Goal: Download file/media

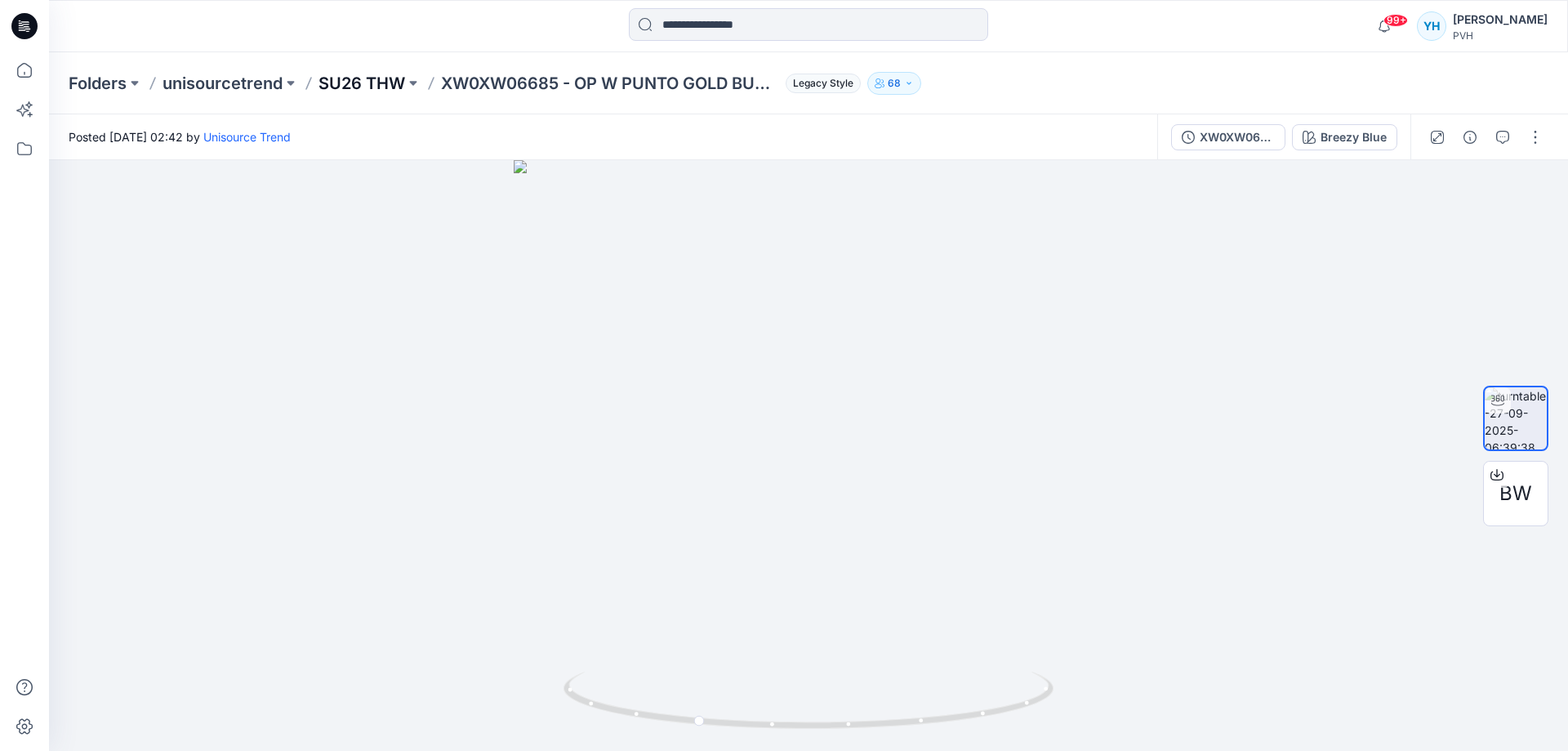
click at [379, 88] on p "SU26 THW" at bounding box center [361, 83] width 87 height 23
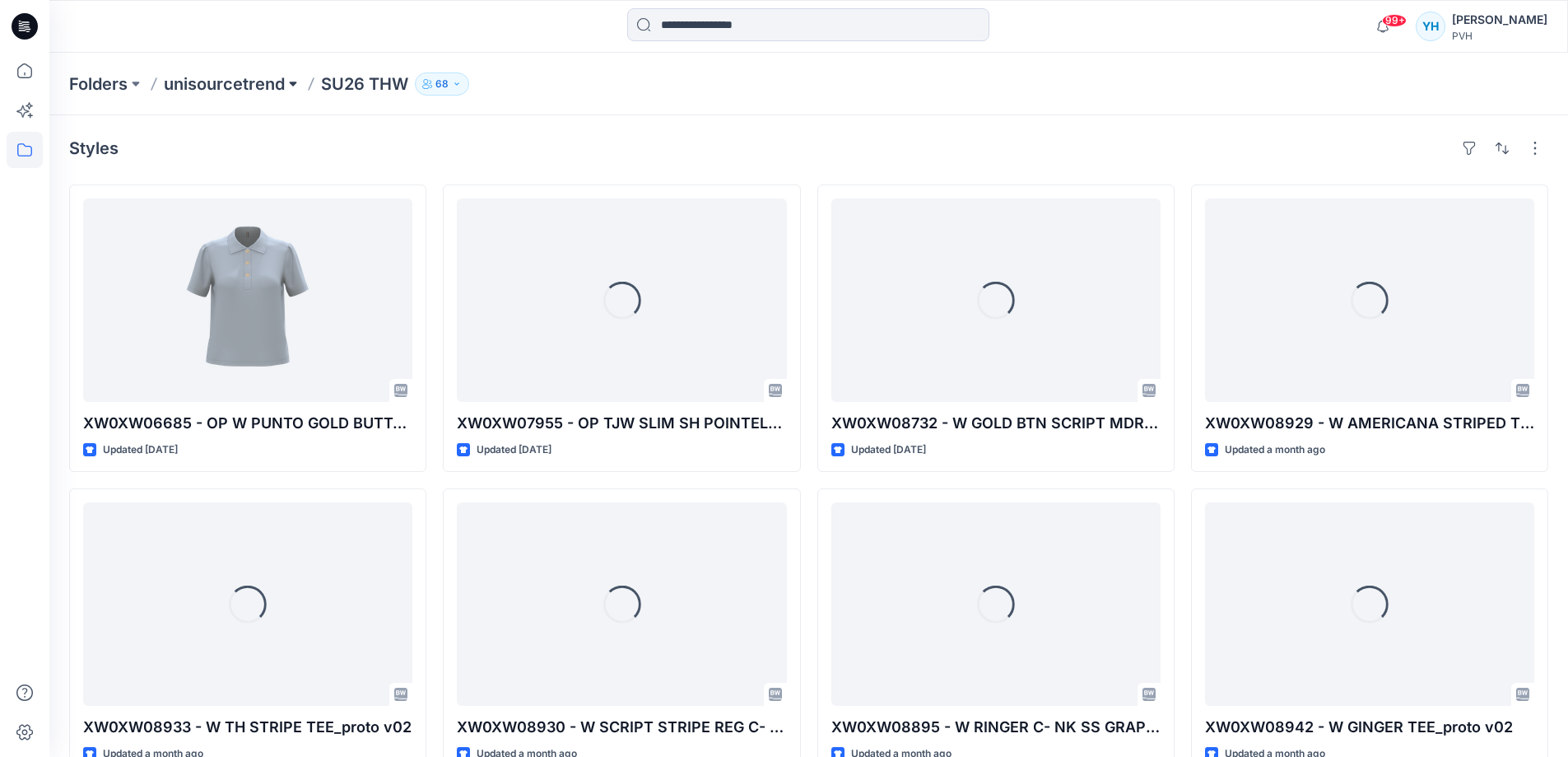
click at [288, 86] on button at bounding box center [292, 84] width 16 height 23
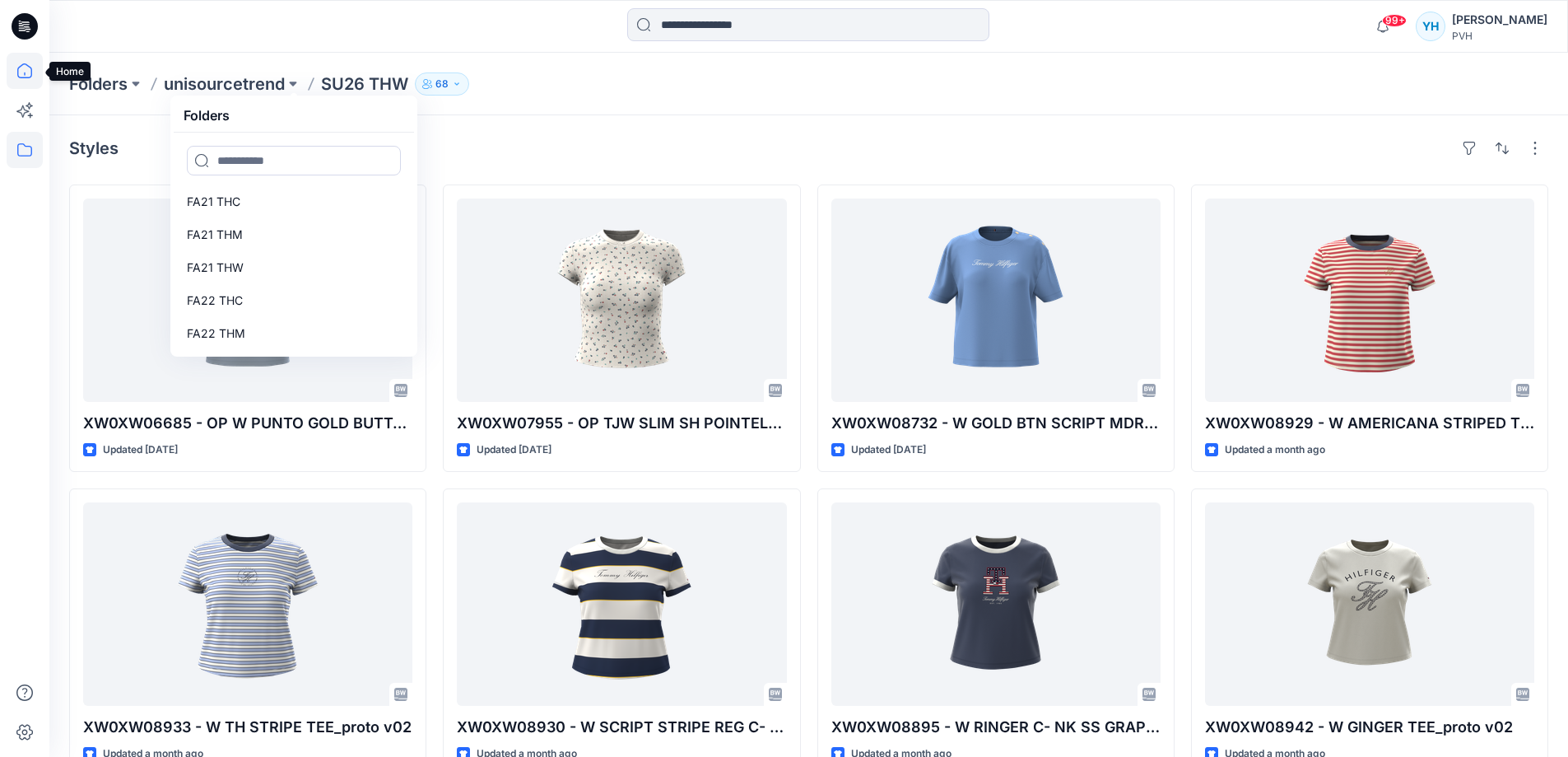
click at [26, 74] on icon at bounding box center [25, 71] width 37 height 37
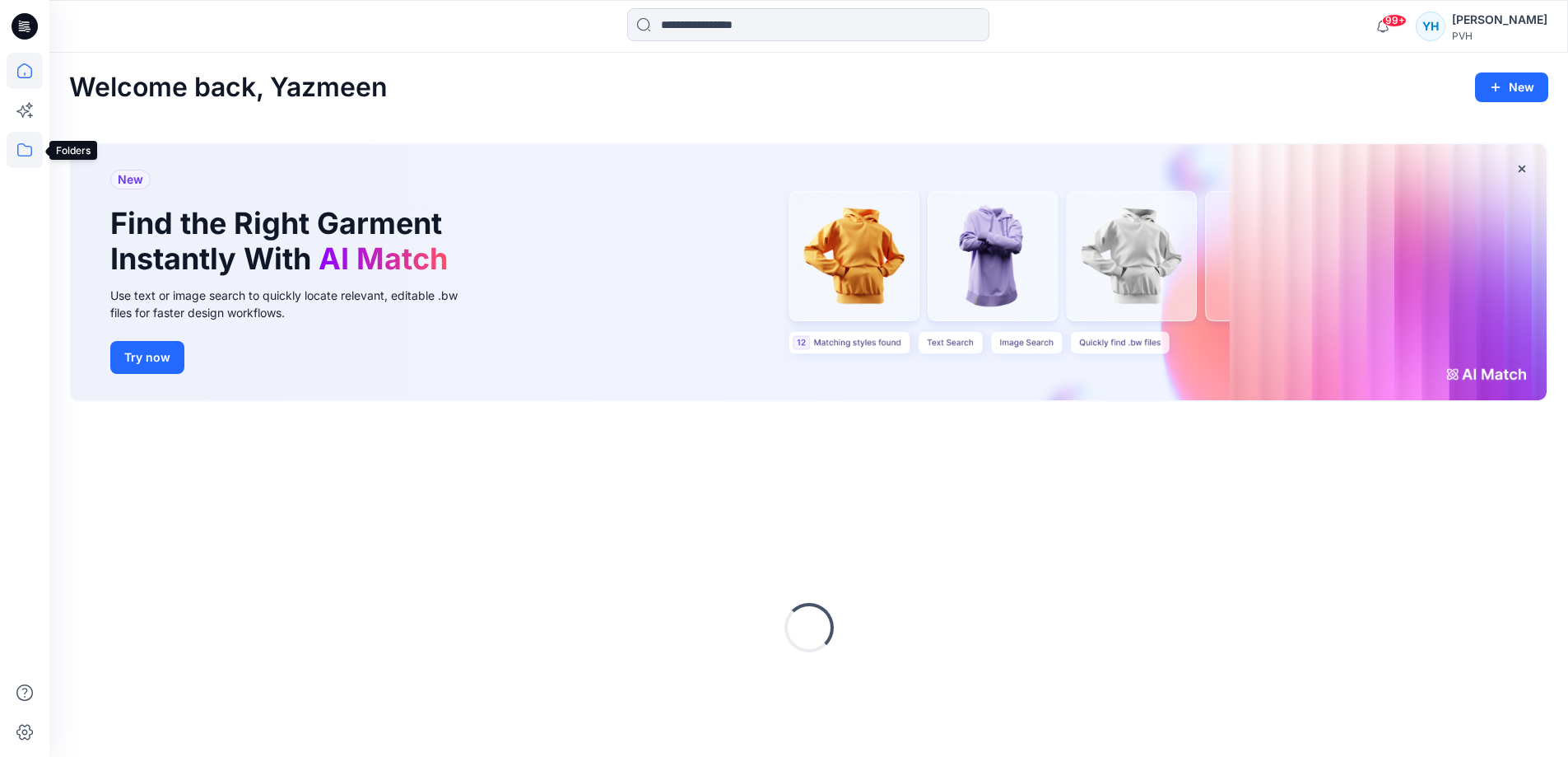
click at [25, 158] on icon at bounding box center [25, 150] width 37 height 37
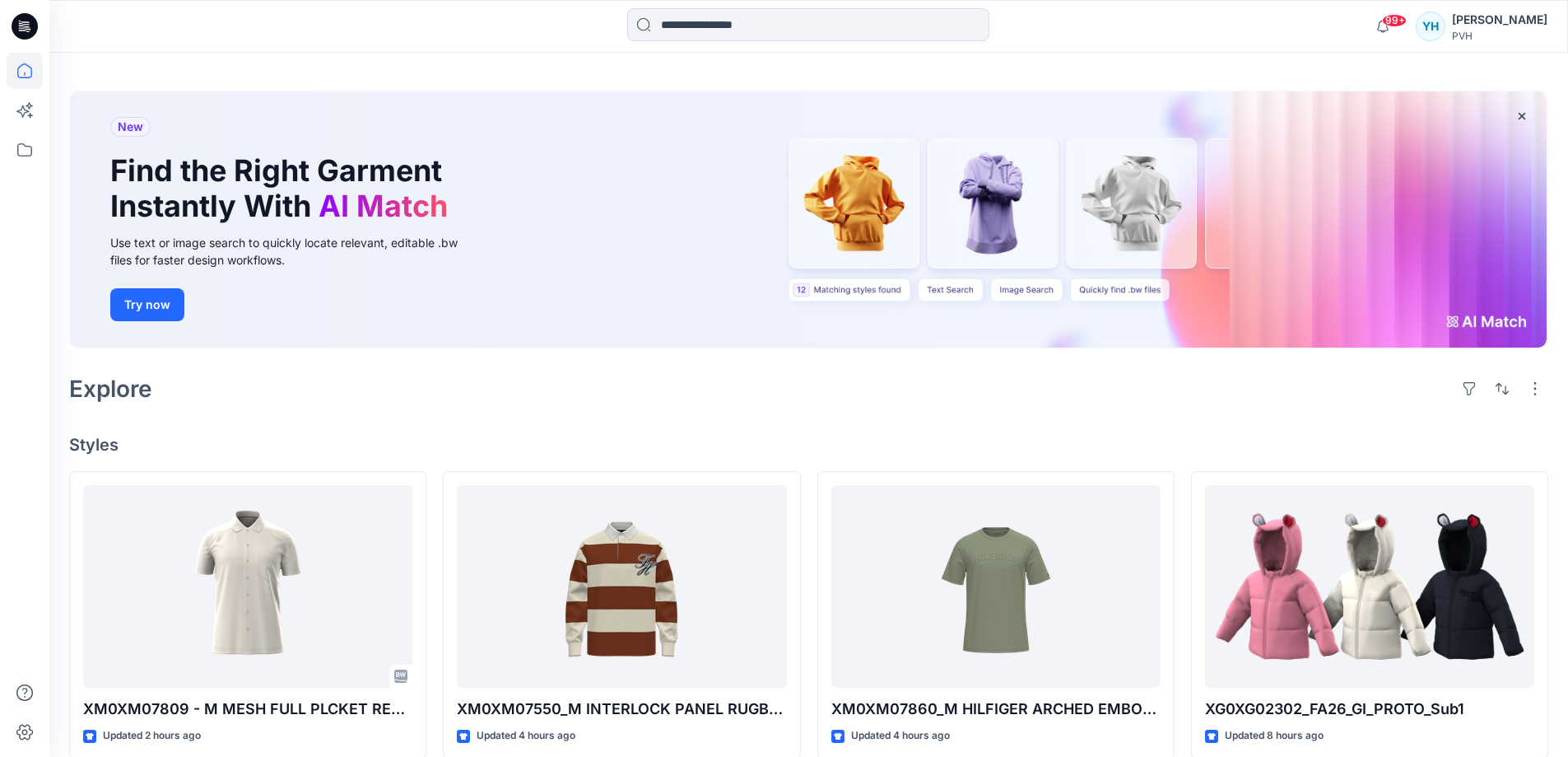
scroll to position [56, 0]
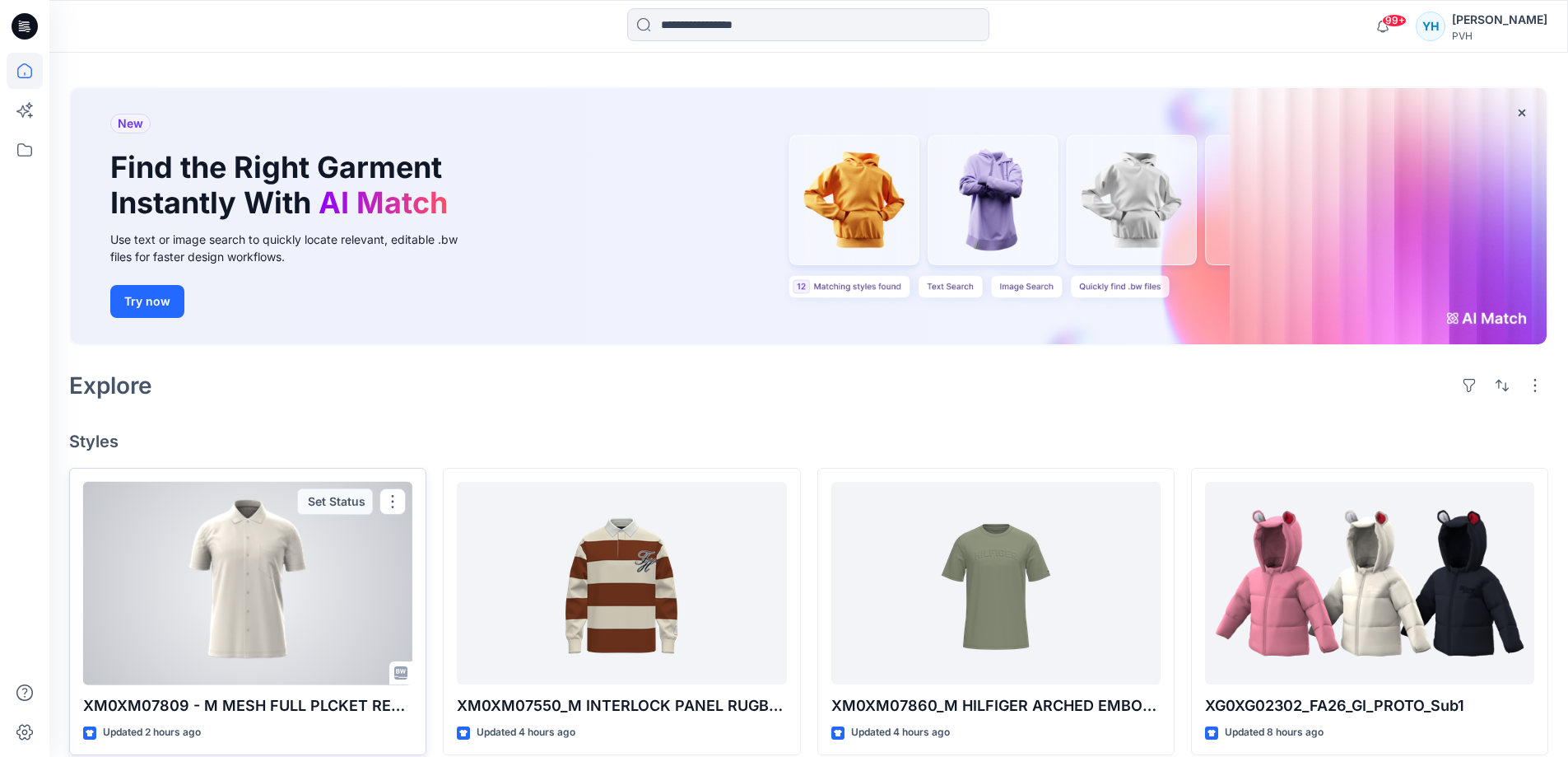
click at [269, 588] on div at bounding box center [247, 584] width 330 height 204
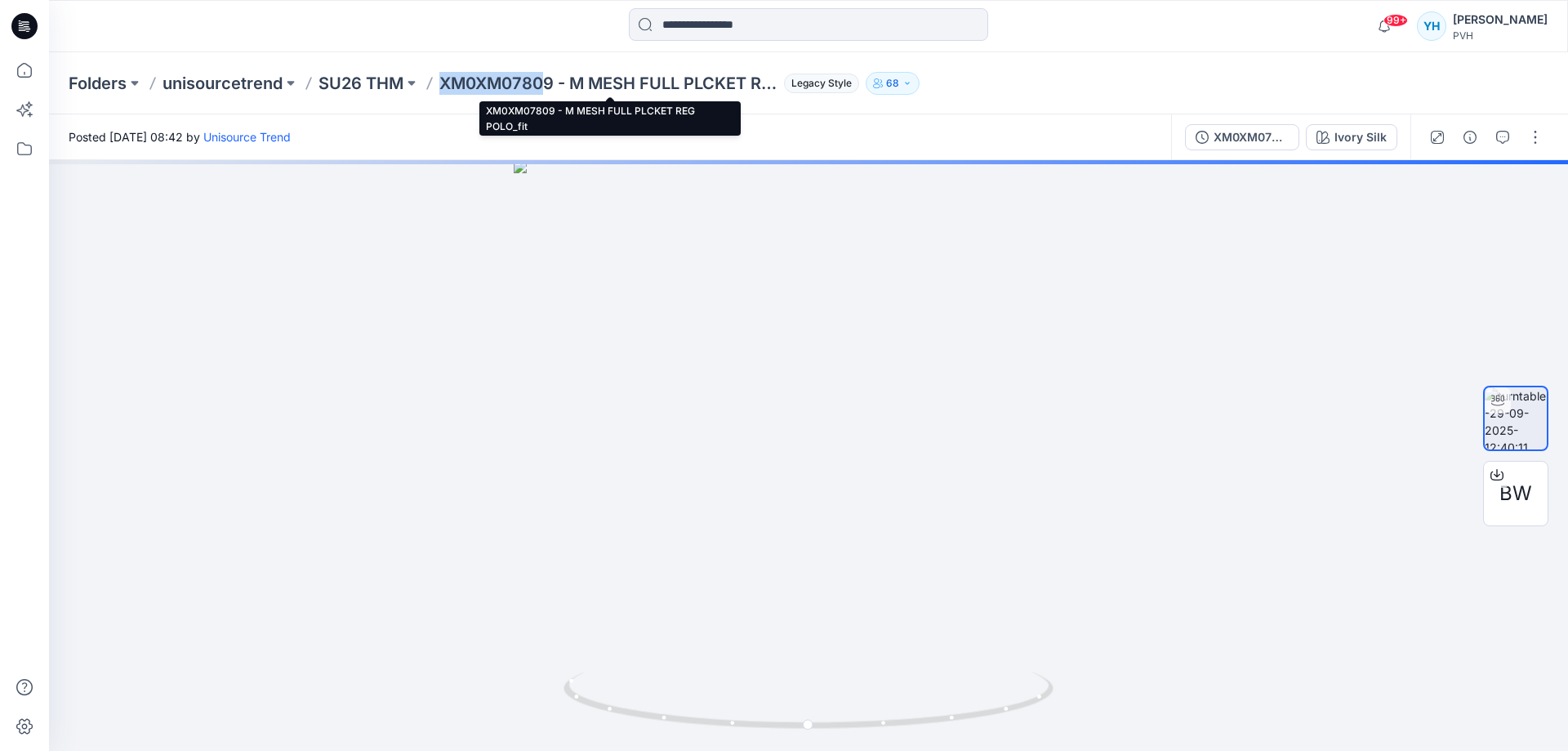
drag, startPoint x: 550, startPoint y: 86, endPoint x: 442, endPoint y: 89, distance: 108.0
click at [442, 89] on p "XM0XM07809 - M MESH FULL PLCKET REG POLO_fit" at bounding box center [609, 83] width 339 height 23
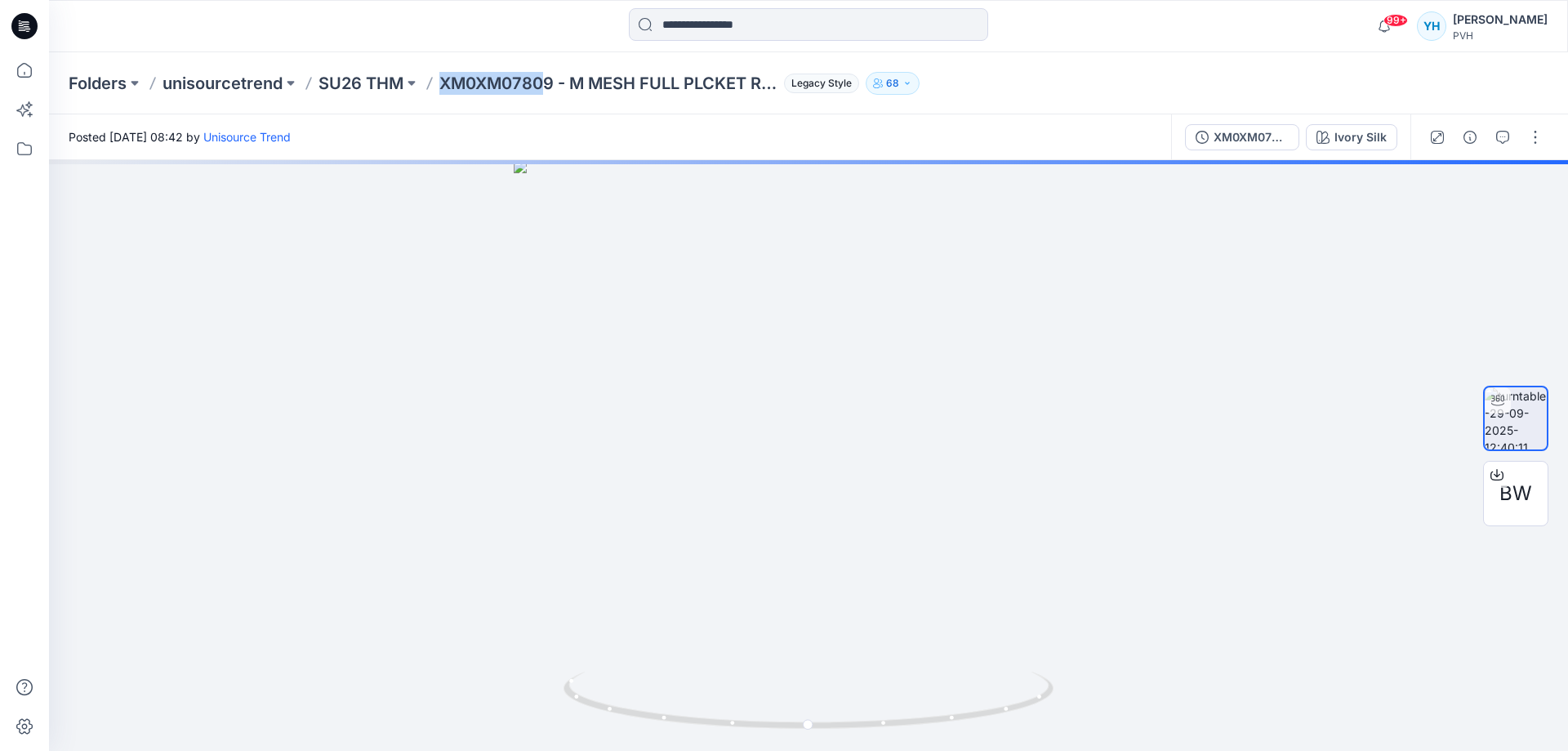
copy p "XM0XM0780"
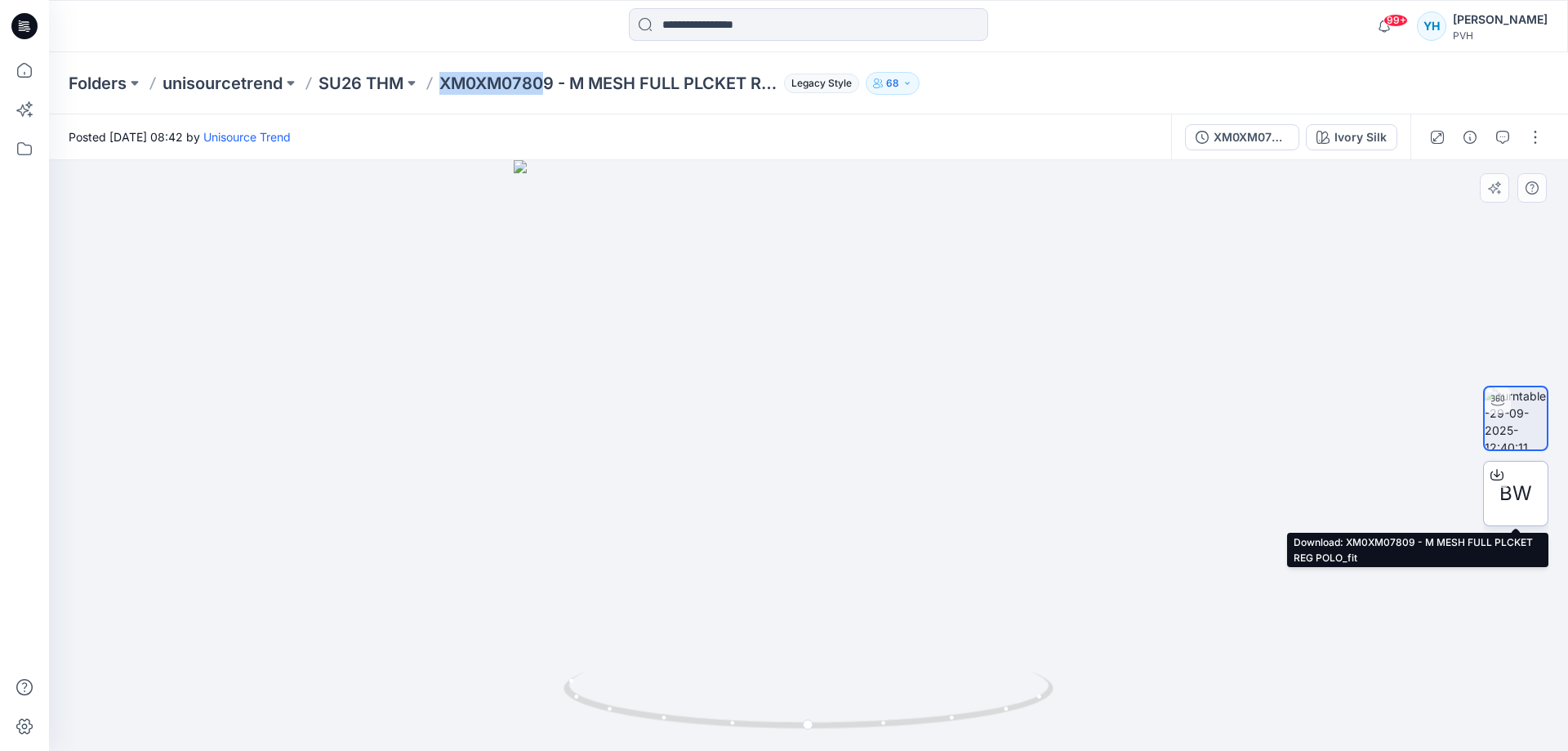
click at [1517, 505] on span "BW" at bounding box center [1516, 493] width 32 height 30
drag, startPoint x: 866, startPoint y: 442, endPoint x: 776, endPoint y: 455, distance: 90.9
click at [776, 455] on div at bounding box center [808, 455] width 1519 height 591
drag, startPoint x: 873, startPoint y: 475, endPoint x: 740, endPoint y: 477, distance: 133.0
click at [740, 477] on div at bounding box center [808, 455] width 1519 height 591
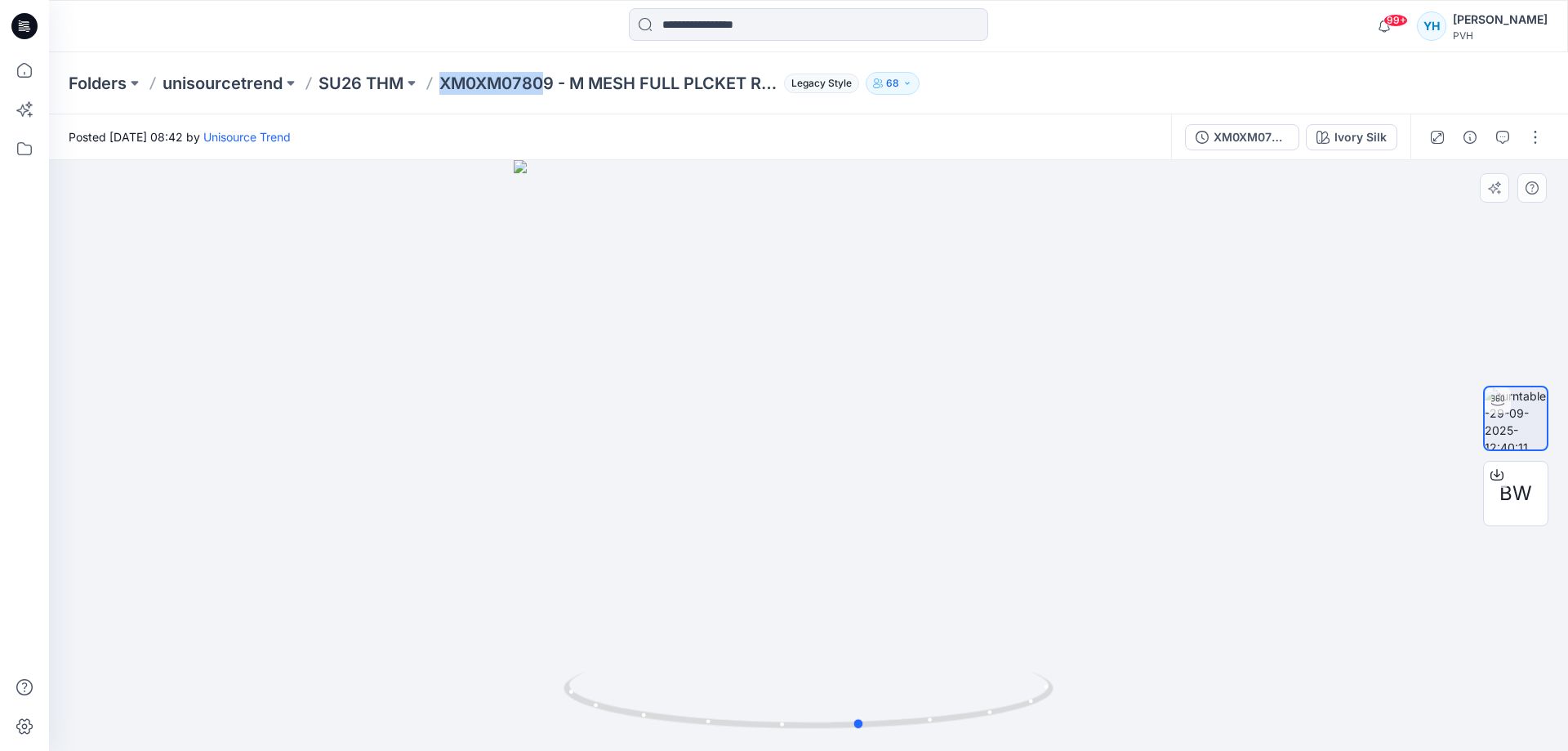
drag, startPoint x: 936, startPoint y: 532, endPoint x: 719, endPoint y: 524, distance: 217.1
click at [719, 524] on div at bounding box center [808, 455] width 1519 height 591
click at [382, 84] on p "SU26 THM" at bounding box center [361, 83] width 85 height 23
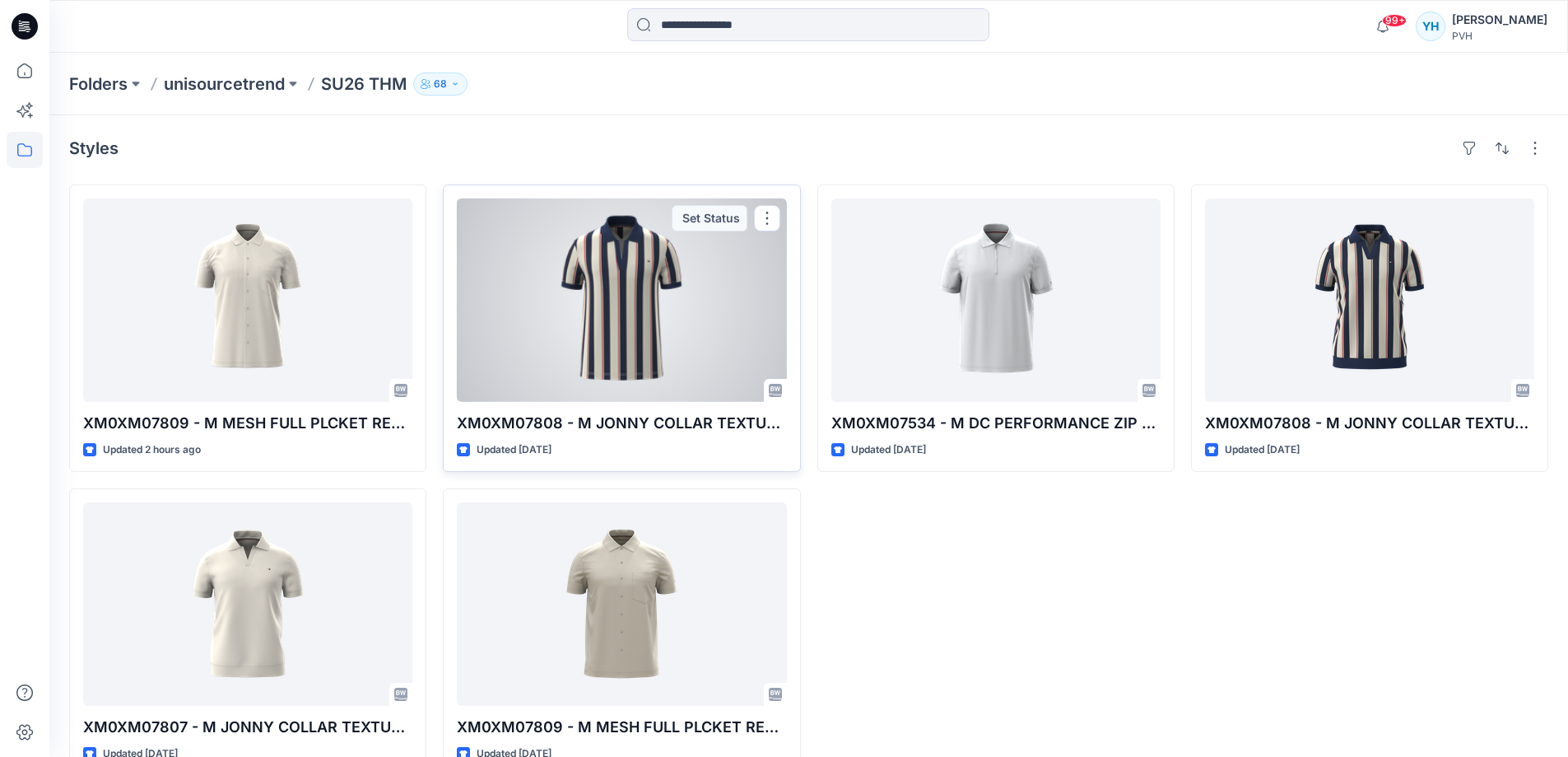
click at [626, 313] on div at bounding box center [621, 300] width 330 height 204
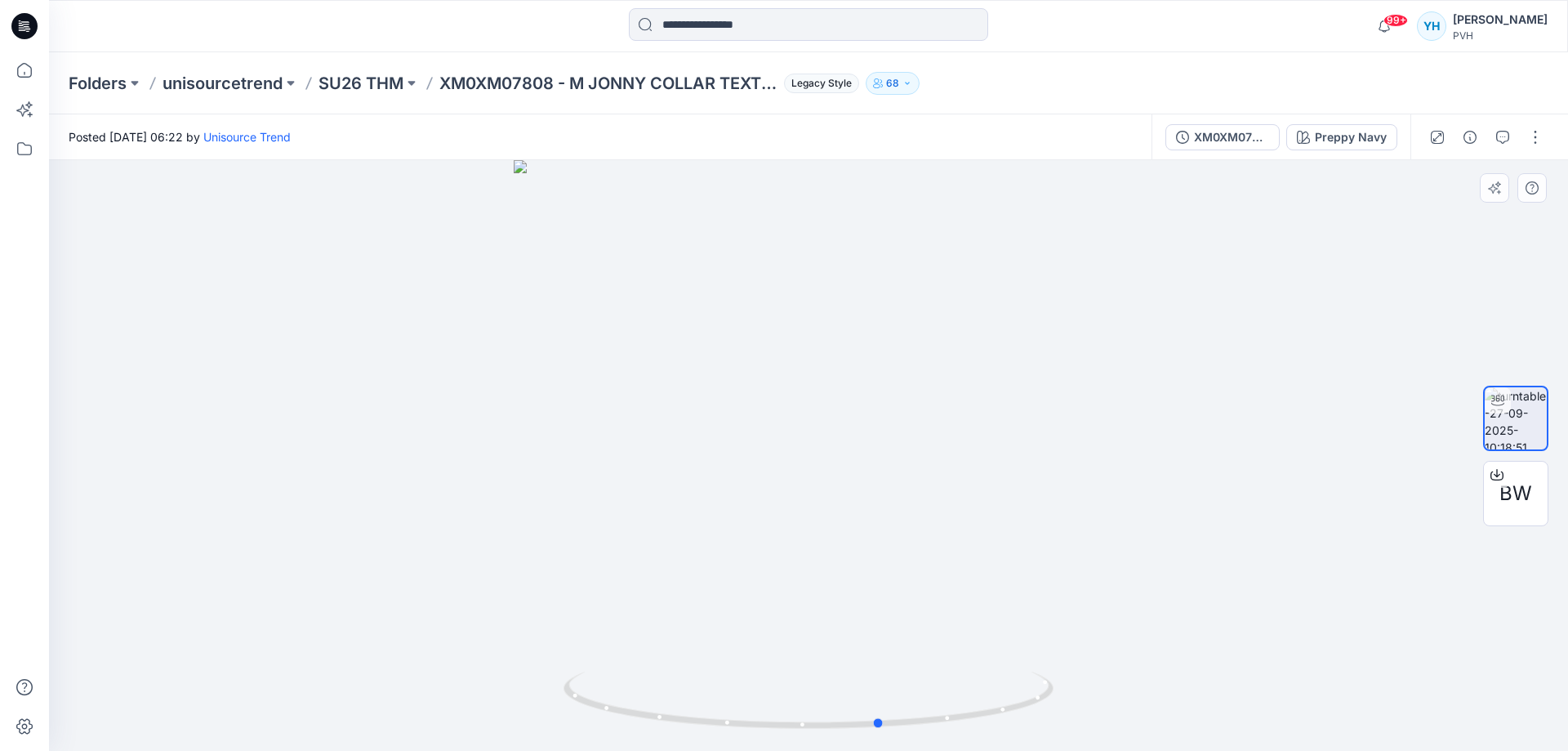
drag, startPoint x: 1098, startPoint y: 412, endPoint x: 680, endPoint y: 379, distance: 419.3
click at [680, 379] on div at bounding box center [808, 455] width 1519 height 591
click at [1504, 490] on span "BW" at bounding box center [1516, 493] width 32 height 30
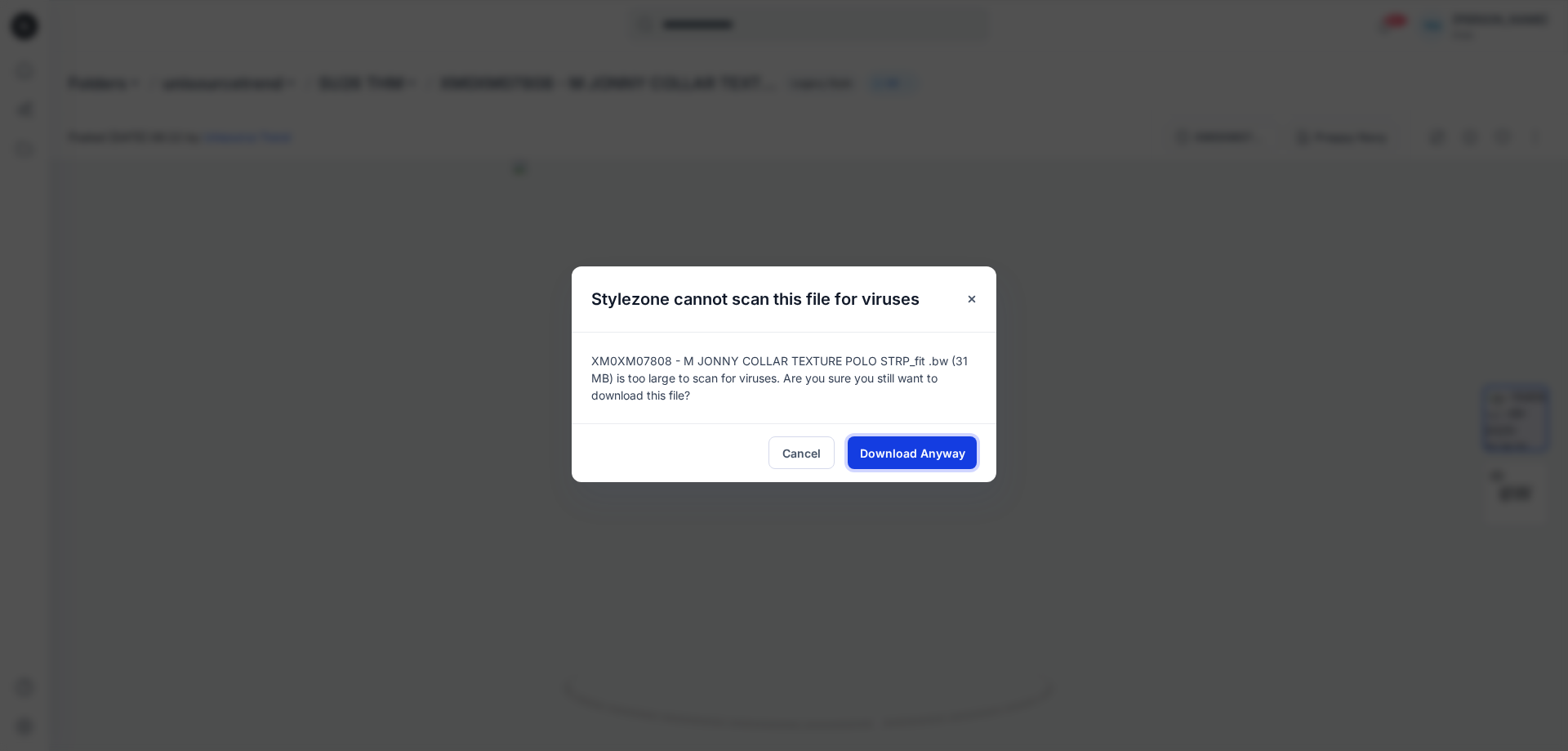
click at [917, 450] on span "Download Anyway" at bounding box center [913, 453] width 105 height 17
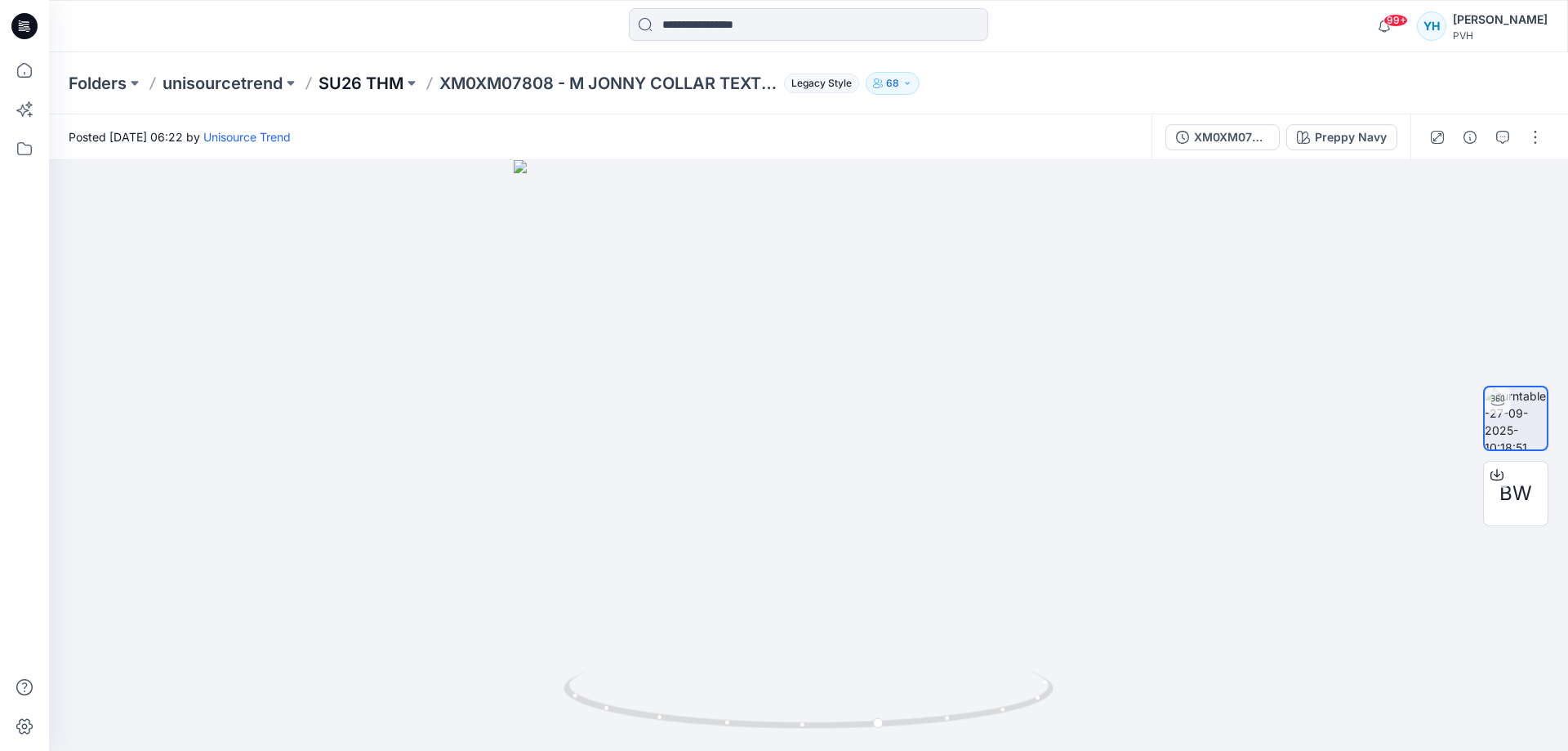
click at [377, 80] on p "SU26 THM" at bounding box center [361, 83] width 85 height 23
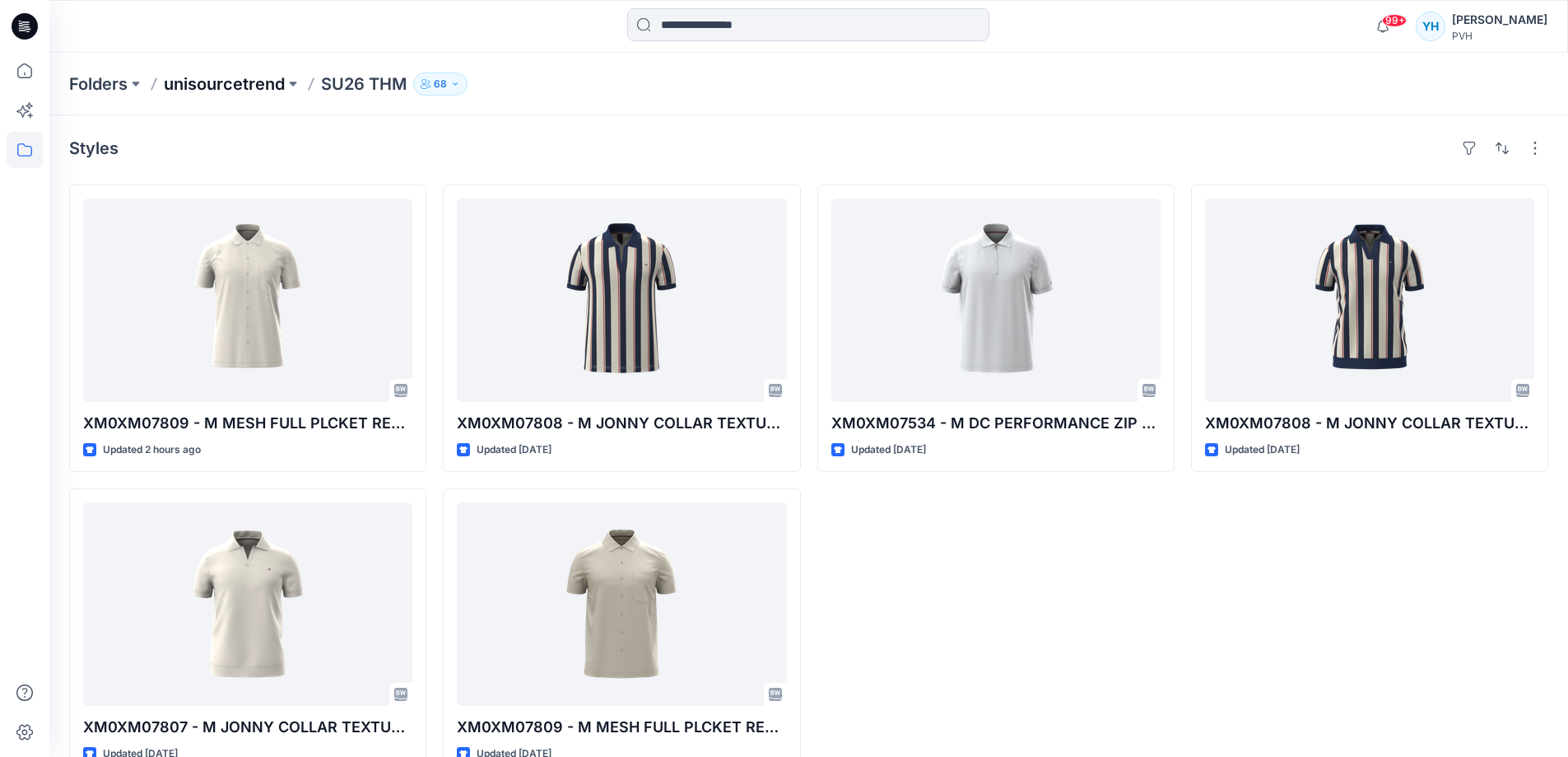
click at [255, 78] on p "unisourcetrend" at bounding box center [224, 84] width 121 height 23
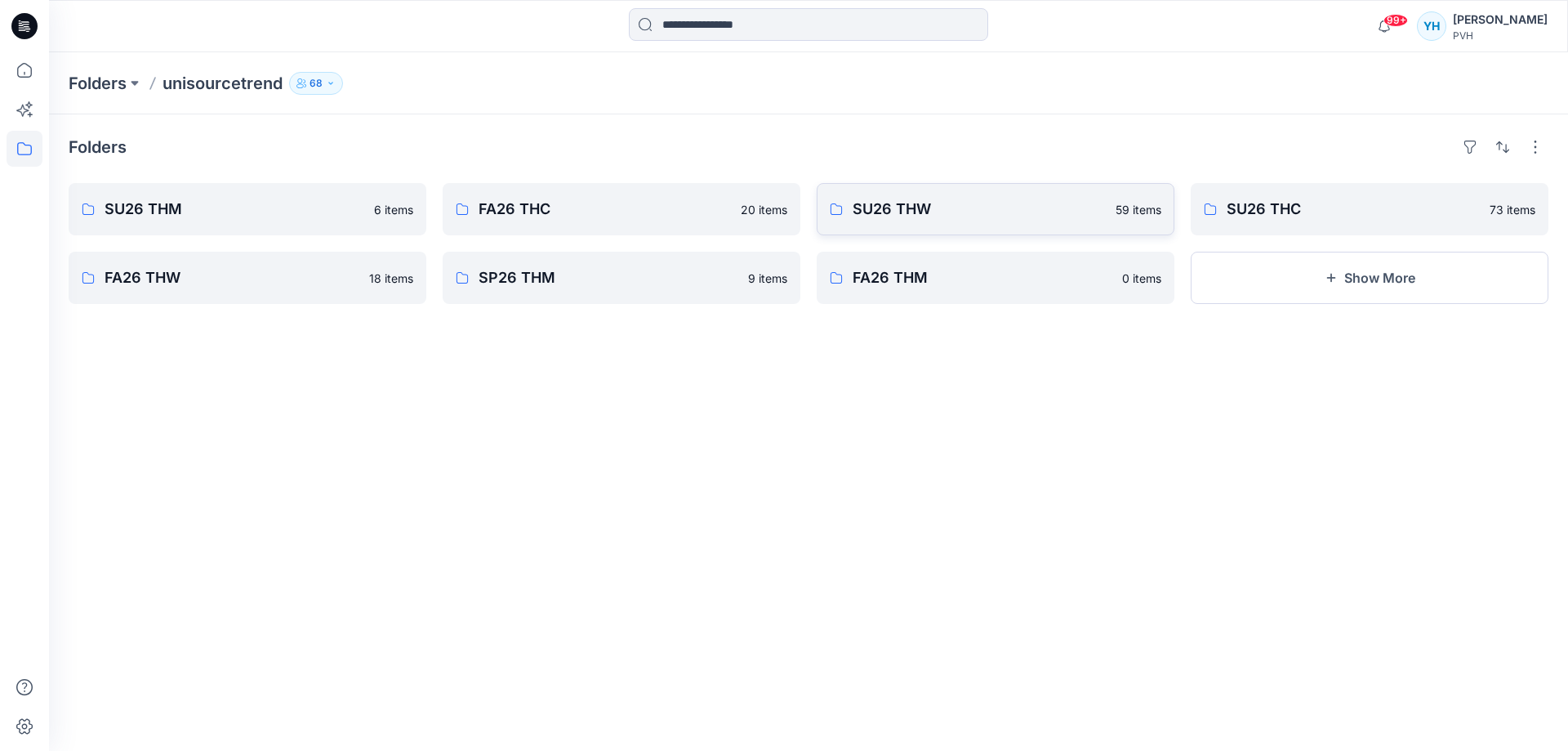
click at [1021, 201] on p "SU26 THW" at bounding box center [979, 209] width 253 height 23
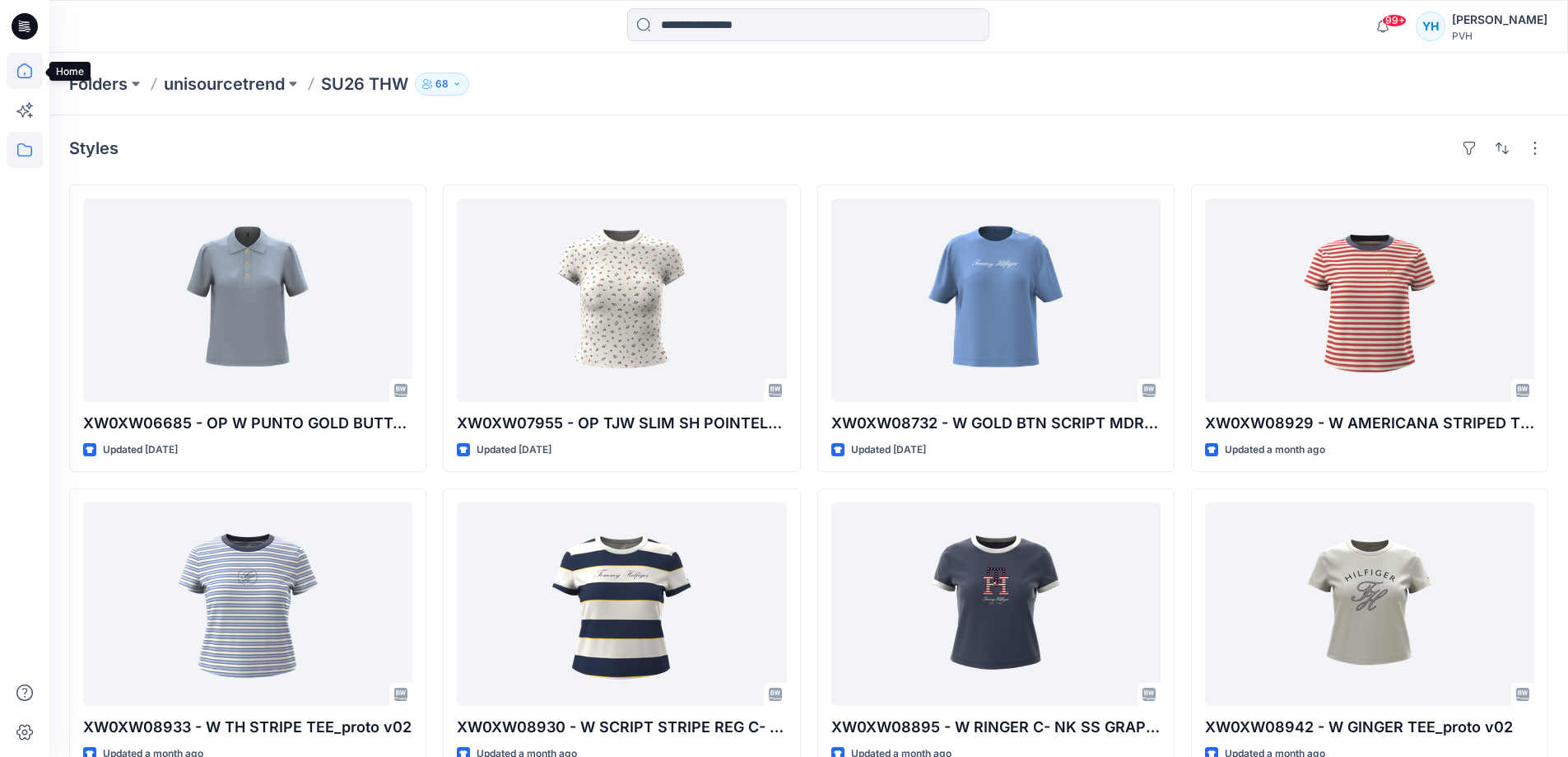
click at [21, 72] on icon at bounding box center [25, 71] width 37 height 37
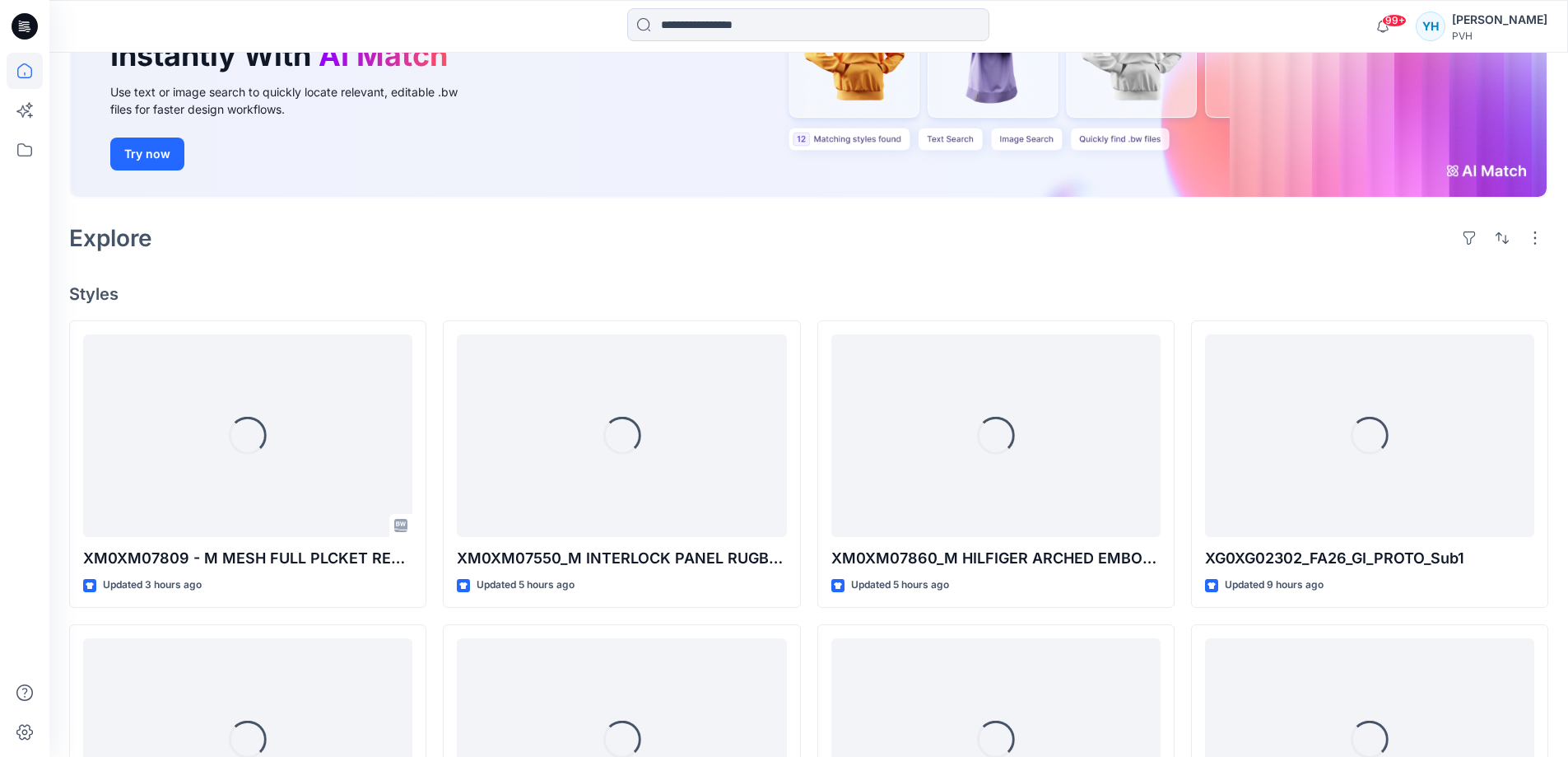
scroll to position [210, 0]
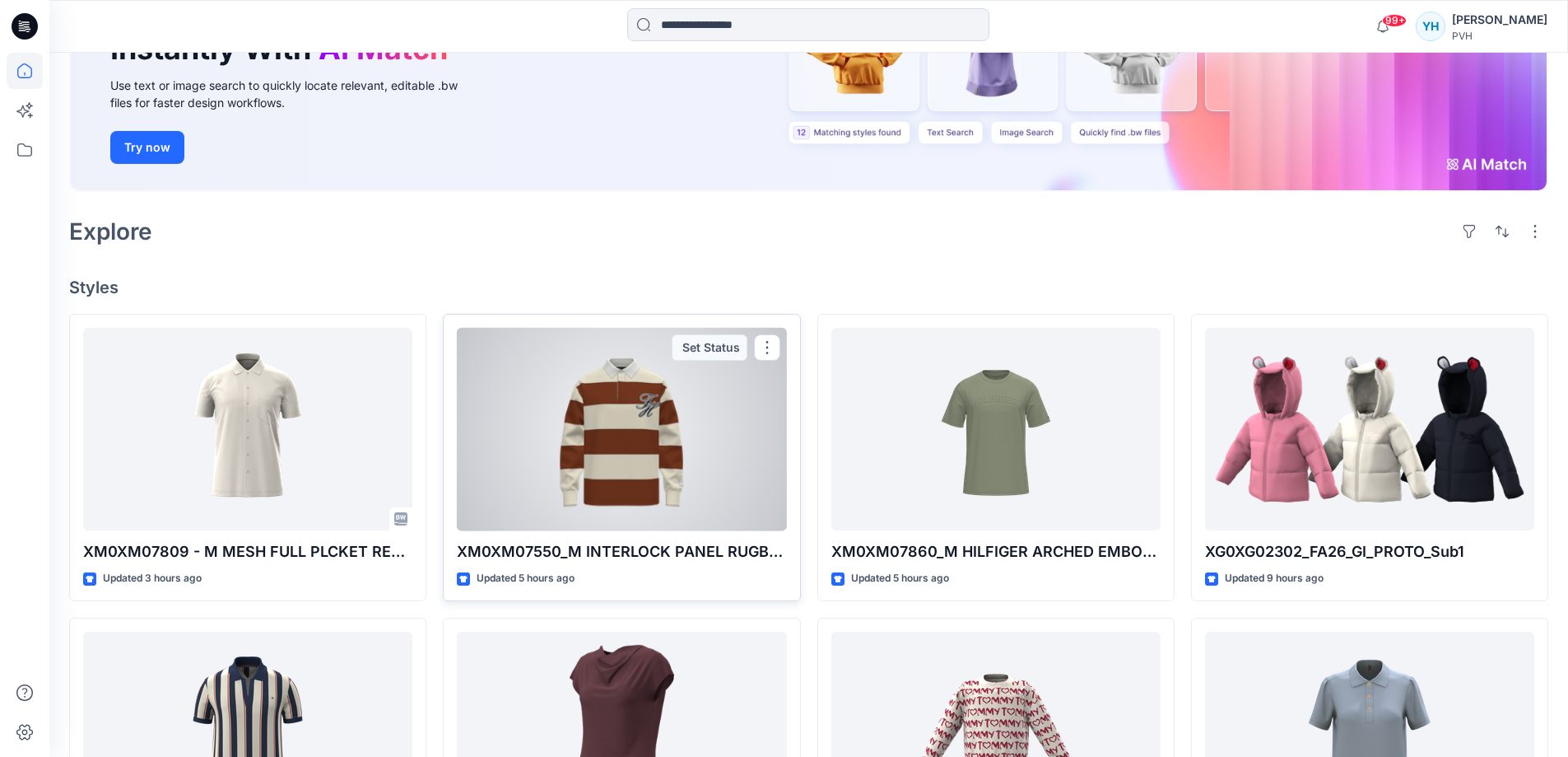
click at [611, 444] on div at bounding box center [621, 430] width 330 height 204
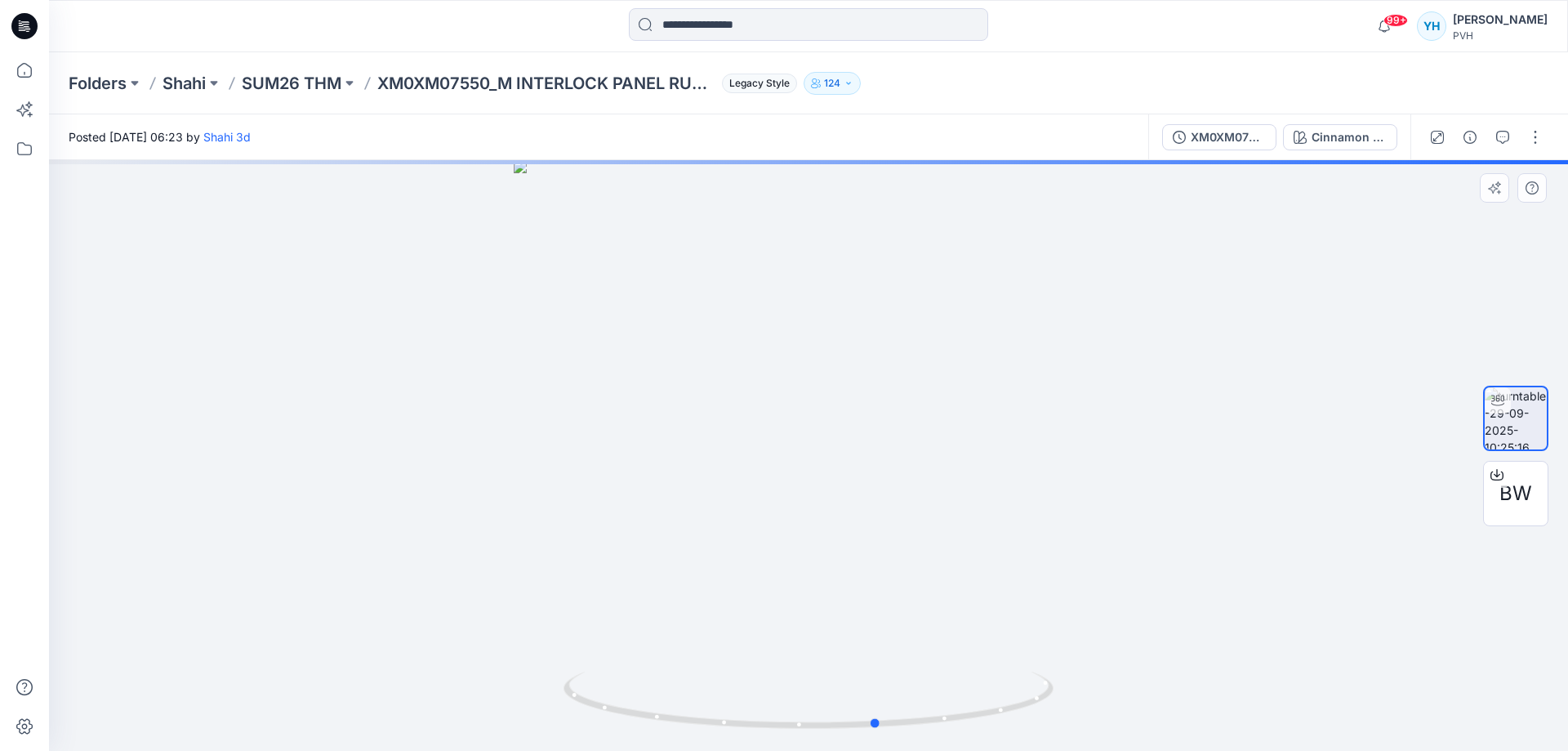
drag, startPoint x: 1175, startPoint y: 508, endPoint x: 754, endPoint y: 532, distance: 421.7
click at [754, 532] on div at bounding box center [808, 455] width 1519 height 591
click at [1517, 503] on span "BW" at bounding box center [1516, 493] width 32 height 30
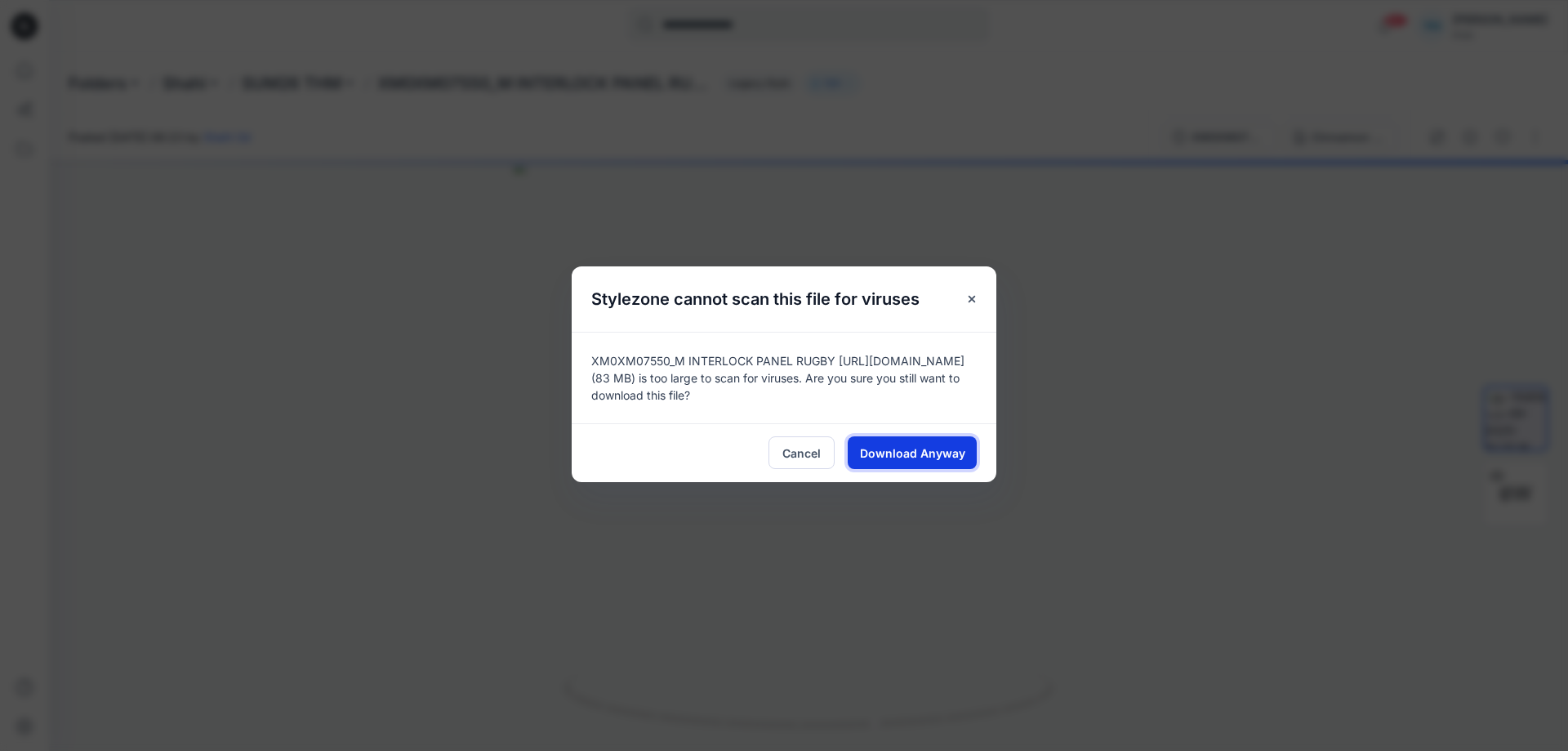
click at [851, 458] on button "Download Anyway" at bounding box center [912, 452] width 129 height 32
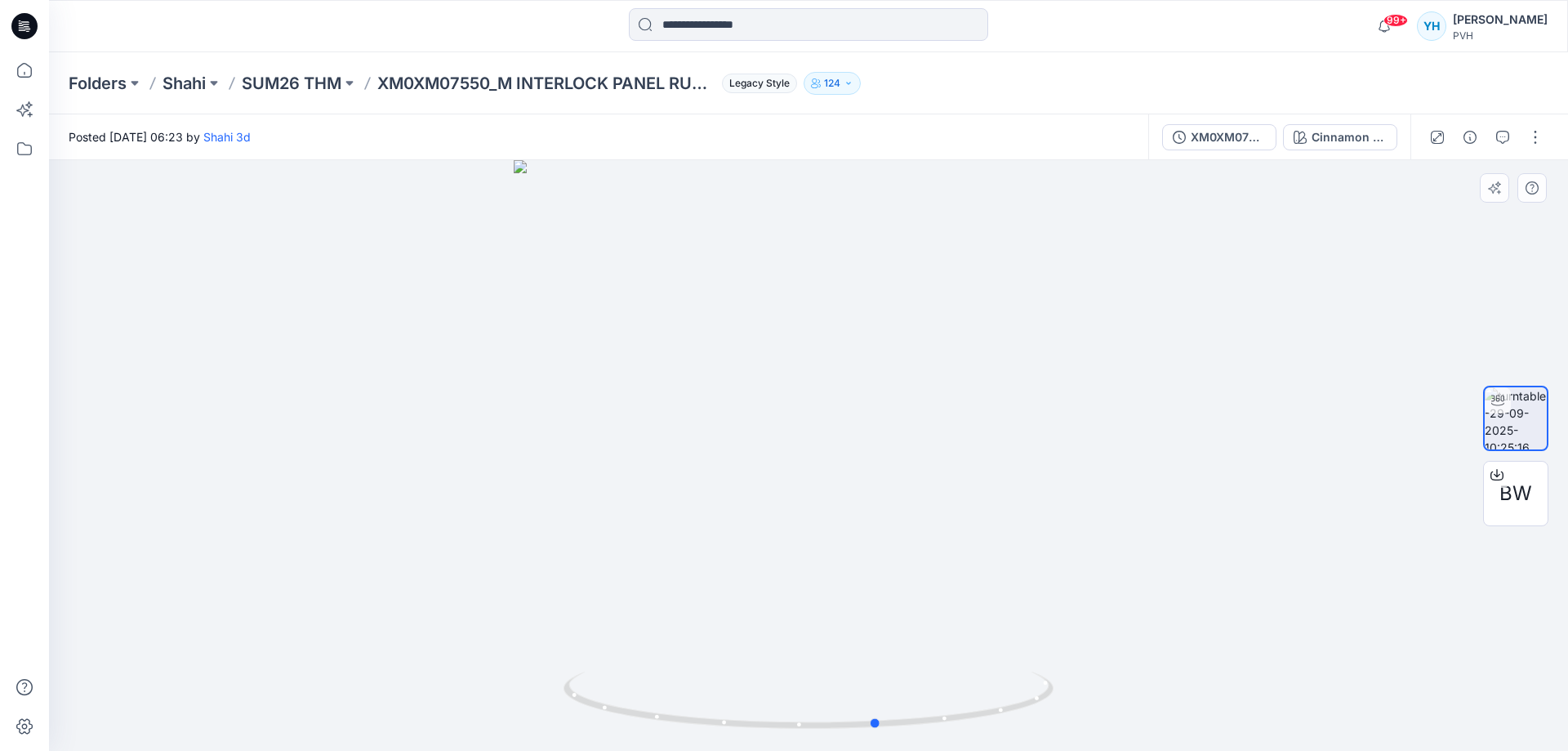
click at [1345, 304] on div at bounding box center [808, 455] width 1519 height 591
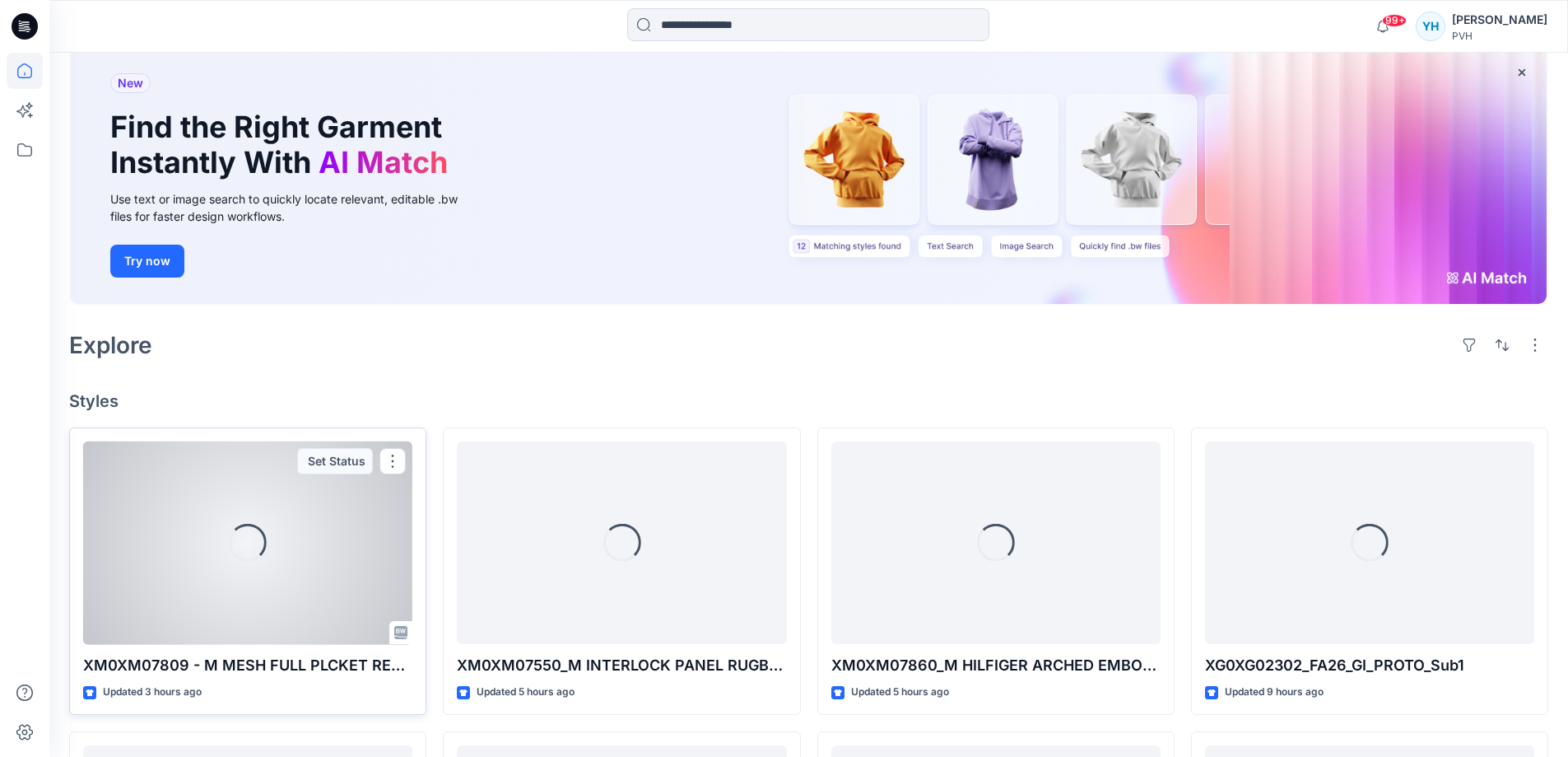
click at [340, 542] on div "Loading..." at bounding box center [247, 543] width 330 height 204
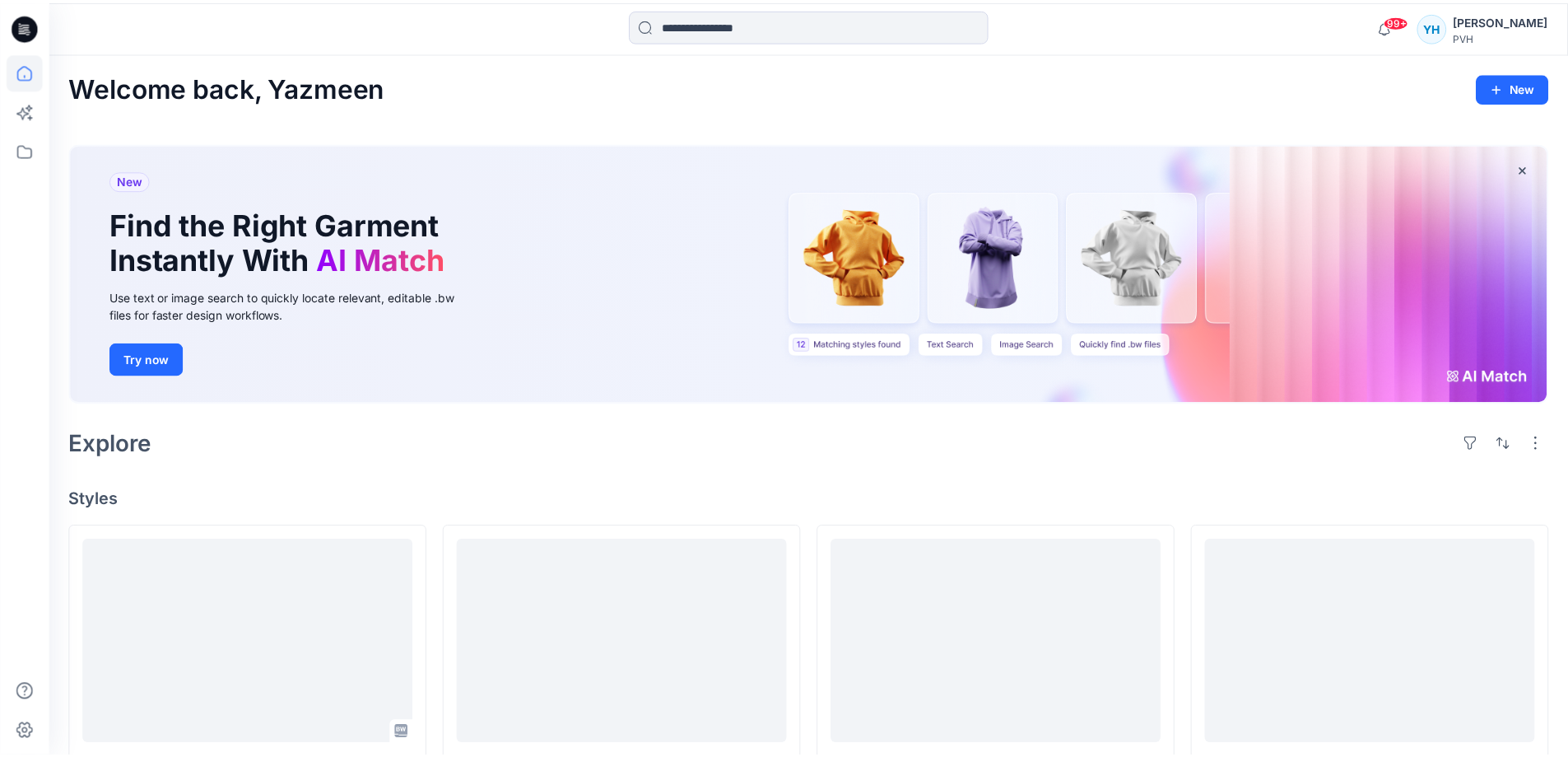
scroll to position [96, 0]
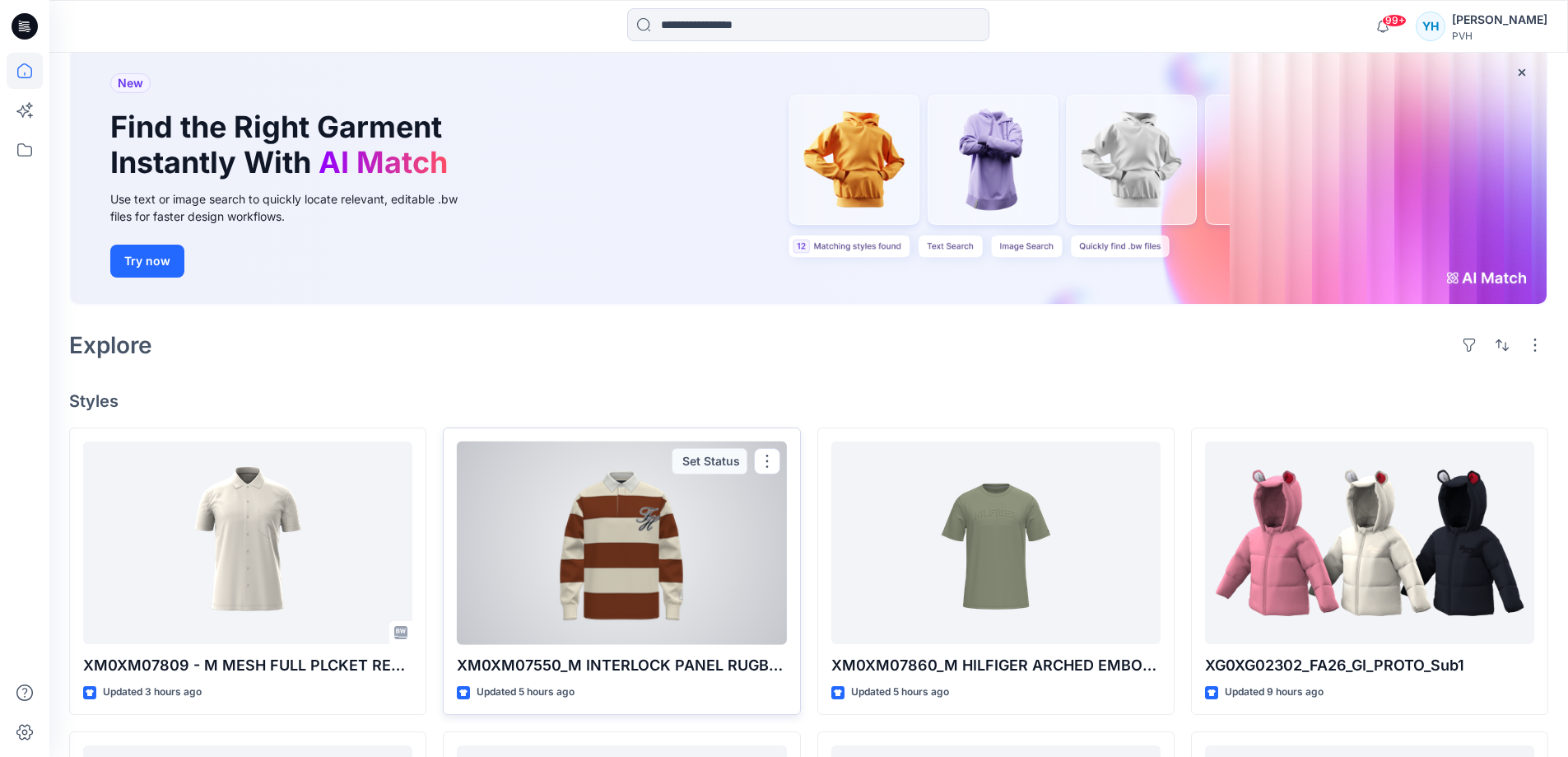
click at [639, 533] on div at bounding box center [621, 543] width 330 height 204
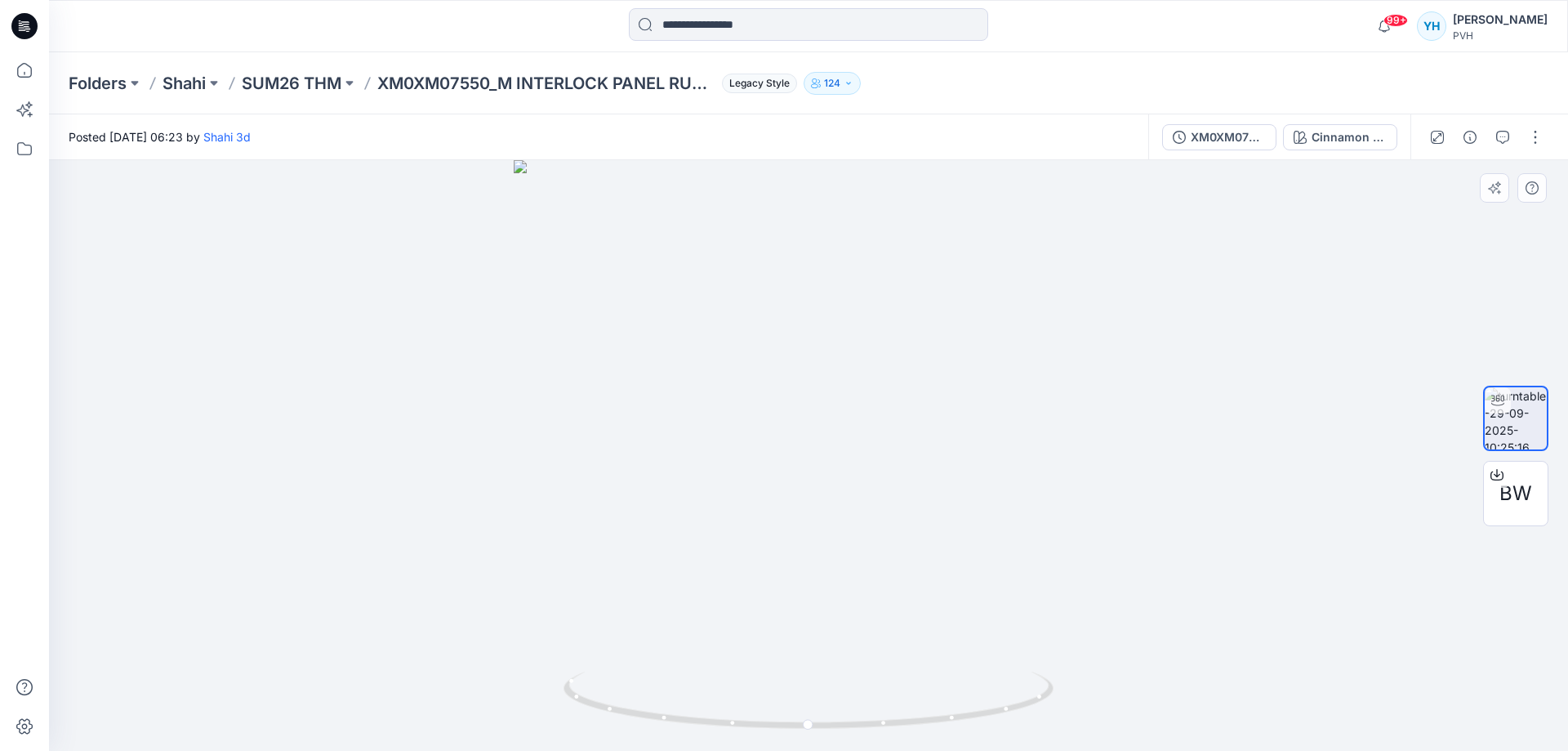
click at [85, 689] on div at bounding box center [808, 455] width 1519 height 591
drag, startPoint x: 1124, startPoint y: 441, endPoint x: 878, endPoint y: 439, distance: 246.0
click at [878, 439] on div at bounding box center [808, 455] width 1519 height 591
